Goal: Task Accomplishment & Management: Use online tool/utility

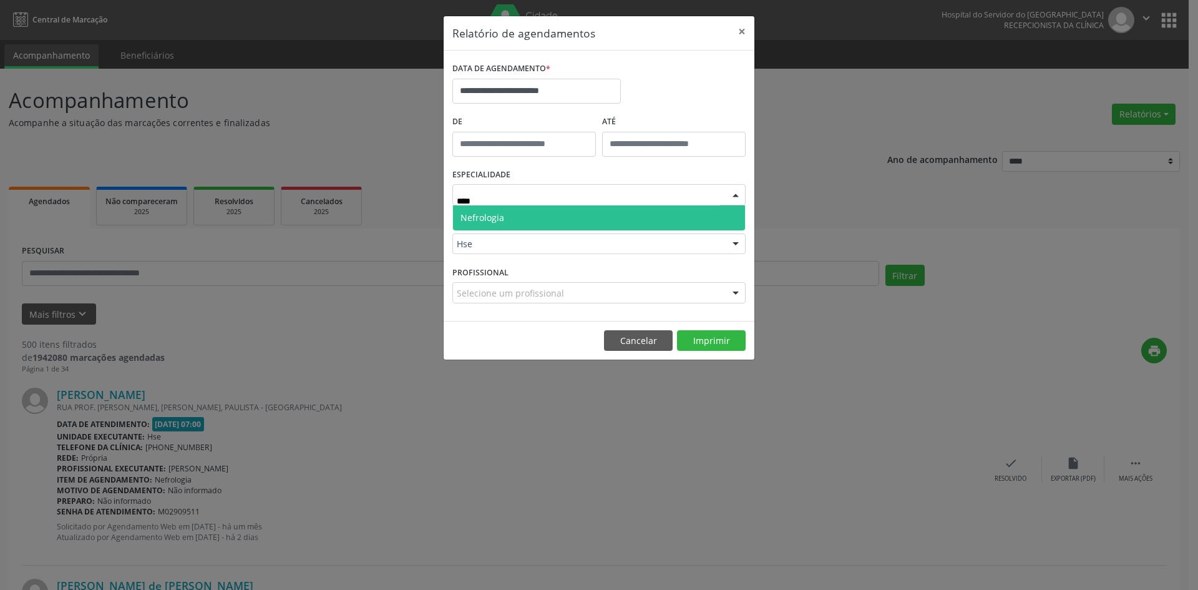
click at [549, 221] on span "Nefrologia" at bounding box center [599, 217] width 292 height 25
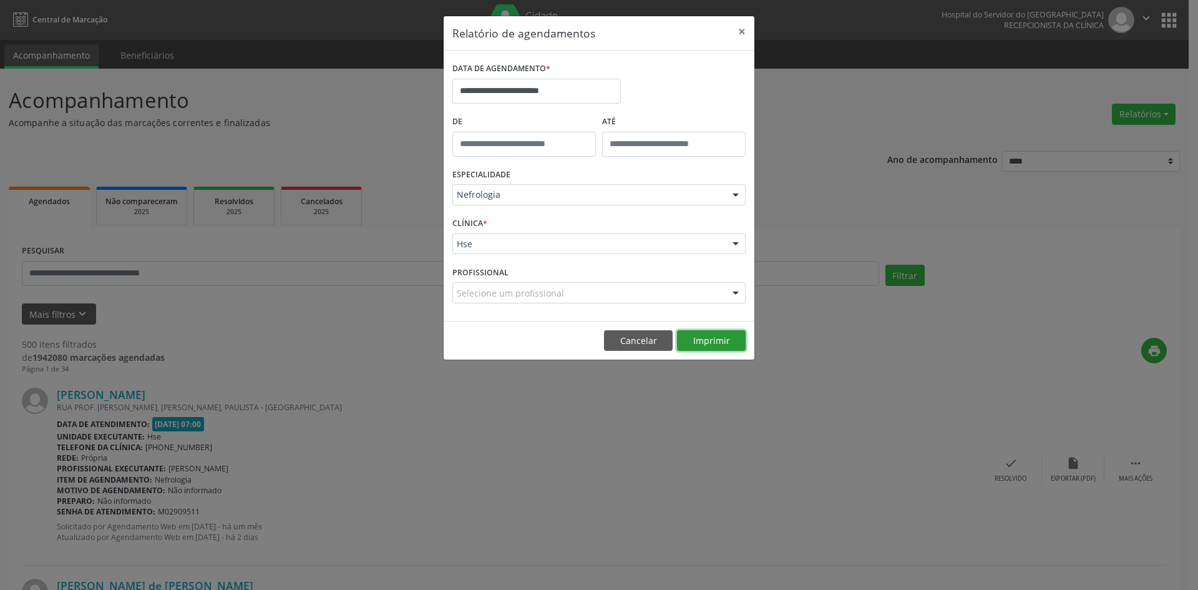
click at [712, 342] on button "Imprimir" at bounding box center [711, 340] width 69 height 21
click at [554, 91] on input "**********" at bounding box center [536, 91] width 168 height 25
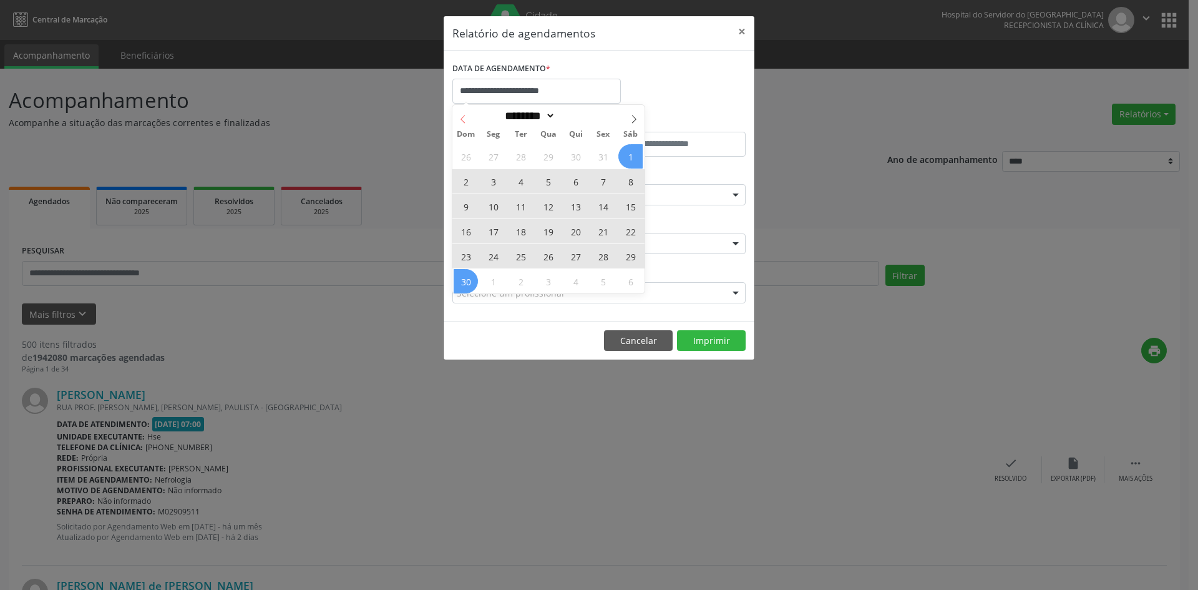
click at [459, 120] on icon at bounding box center [463, 119] width 9 height 9
select select "*"
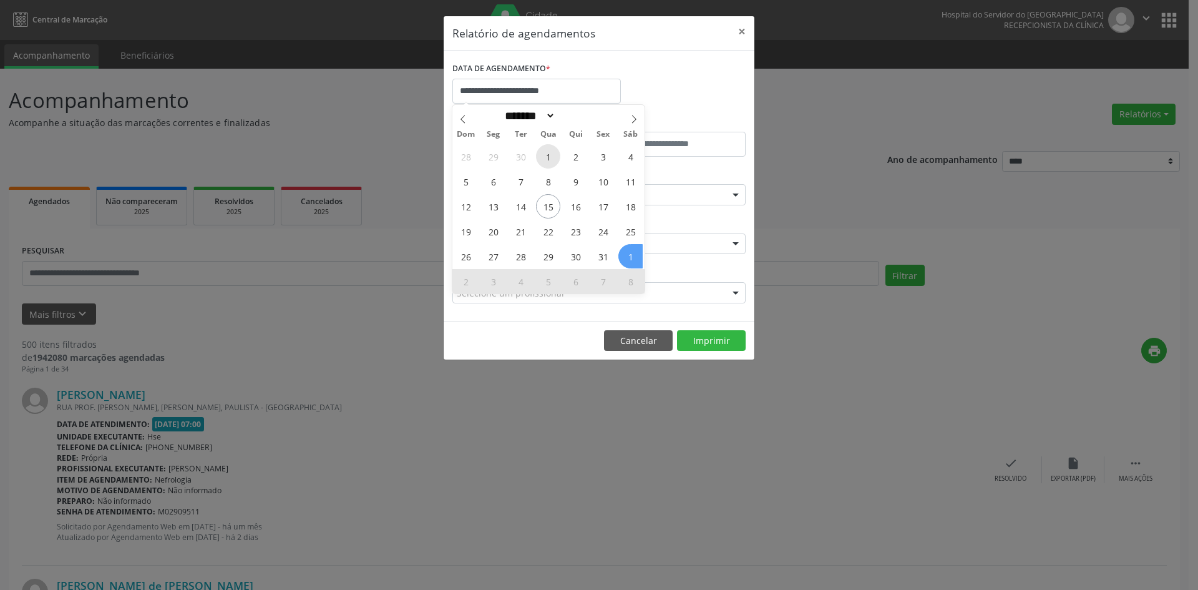
click at [553, 153] on span "1" at bounding box center [548, 156] width 24 height 24
type input "**********"
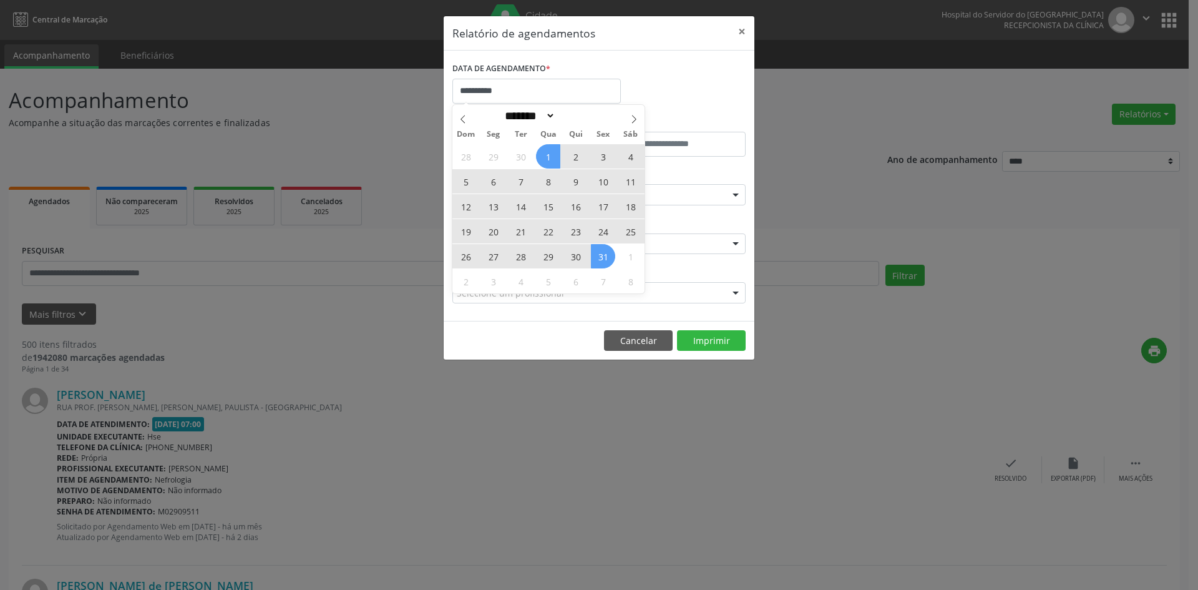
drag, startPoint x: 553, startPoint y: 153, endPoint x: 603, endPoint y: 250, distance: 108.3
click at [603, 250] on div "28 29 30 1 2 3 4 5 6 7 8 9 10 11 12 13 14 15 16 17 18 19 20 21 22 23 24 25 26 2…" at bounding box center [548, 218] width 192 height 150
click at [603, 250] on span "31" at bounding box center [603, 256] width 24 height 24
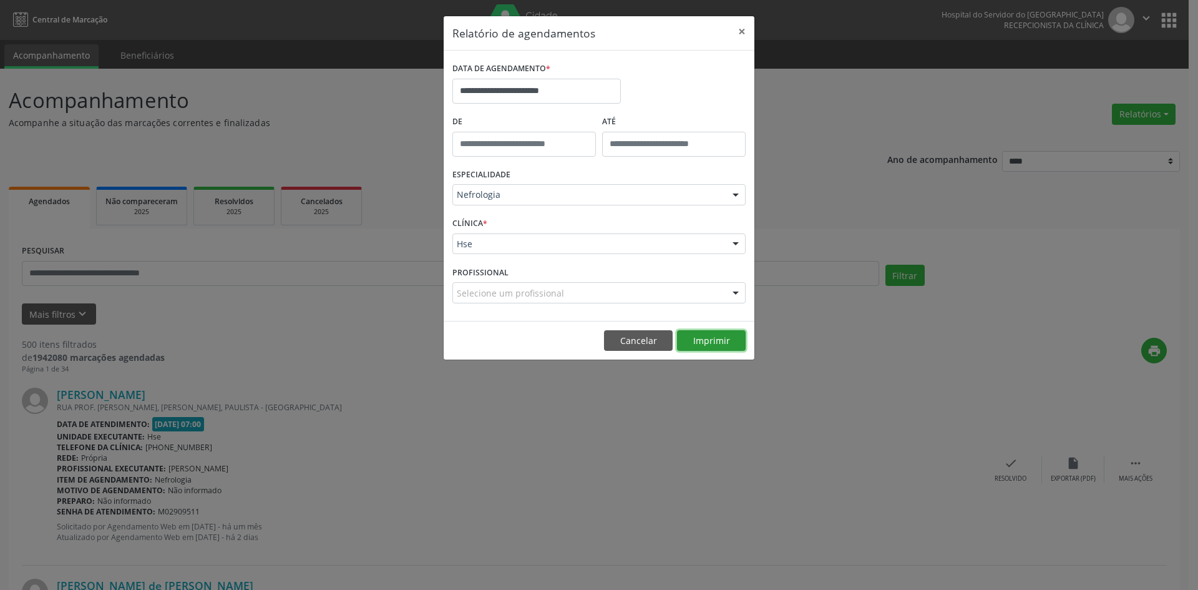
click at [712, 346] on button "Imprimir" at bounding box center [711, 340] width 69 height 21
click at [709, 339] on button "Imprimir" at bounding box center [711, 340] width 69 height 21
